Goal: Find specific page/section: Find specific page/section

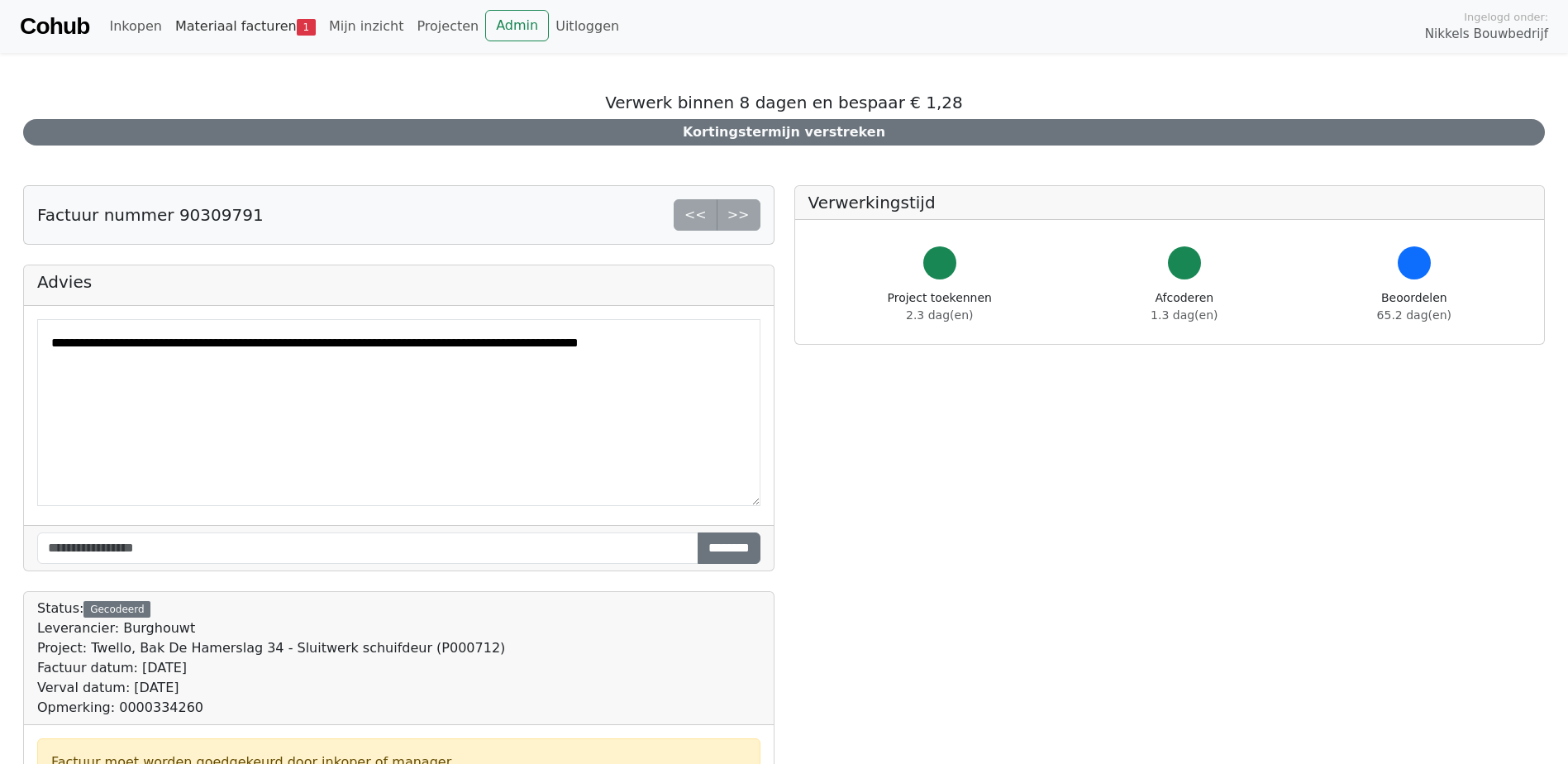
click at [248, 27] on link "Materiaal facturen 1" at bounding box center [245, 26] width 154 height 33
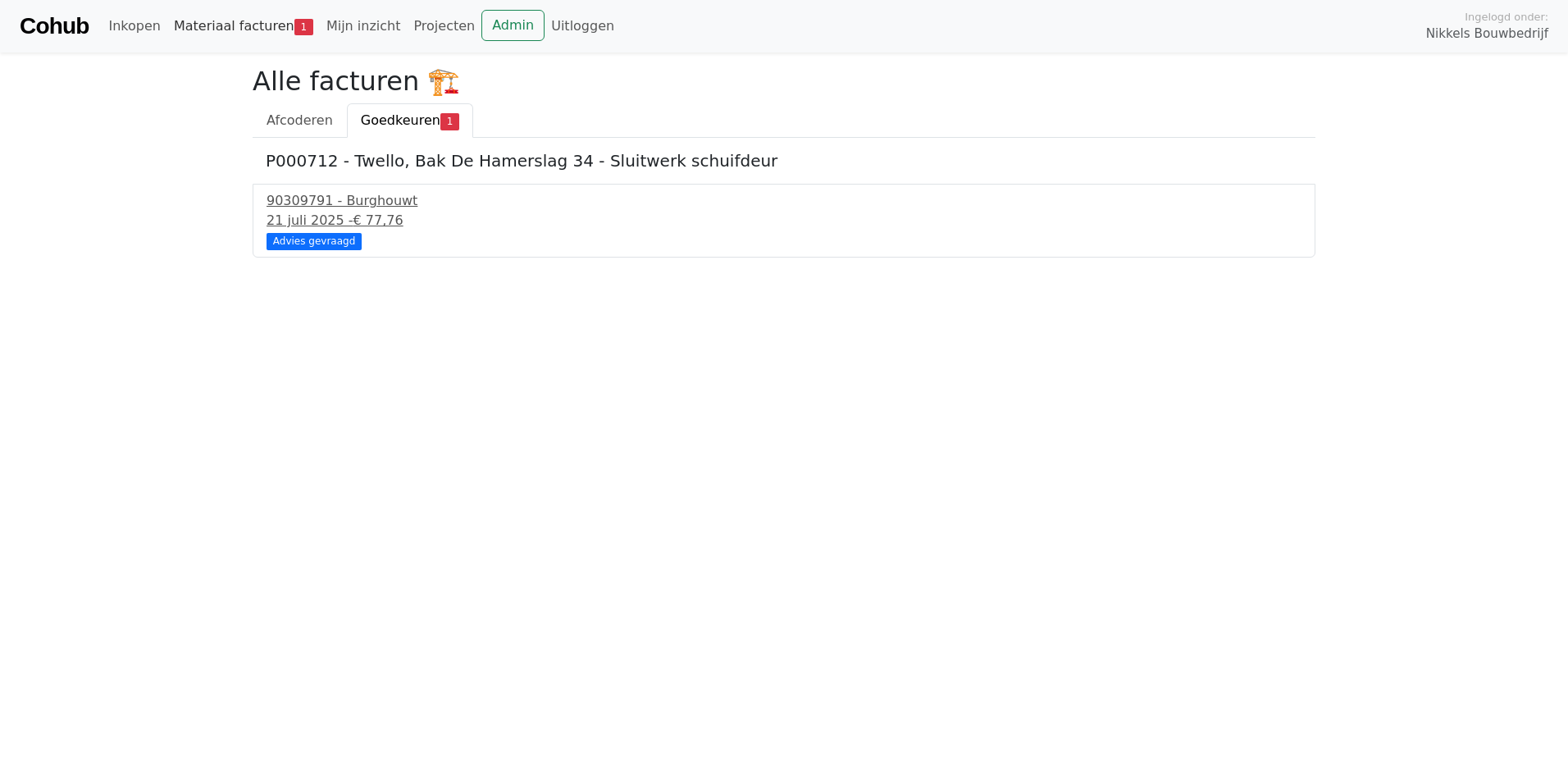
click at [227, 28] on link "Materiaal facturen 1" at bounding box center [243, 26] width 153 height 33
click at [1101, 85] on h2 "Alle facturen 🏗️" at bounding box center [784, 81] width 1063 height 31
